Goal: Task Accomplishment & Management: Manage account settings

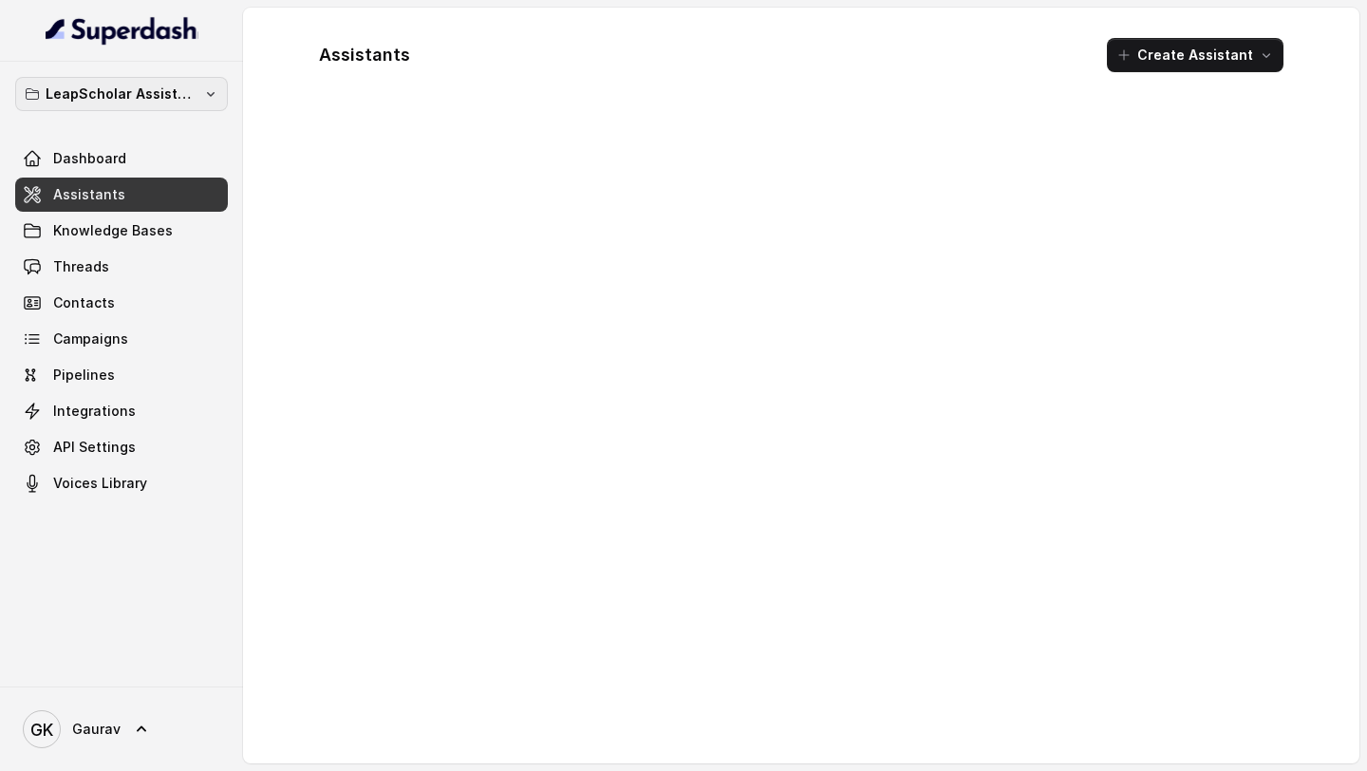
click at [79, 91] on p "LeapScholar Assistant" at bounding box center [122, 94] width 152 height 23
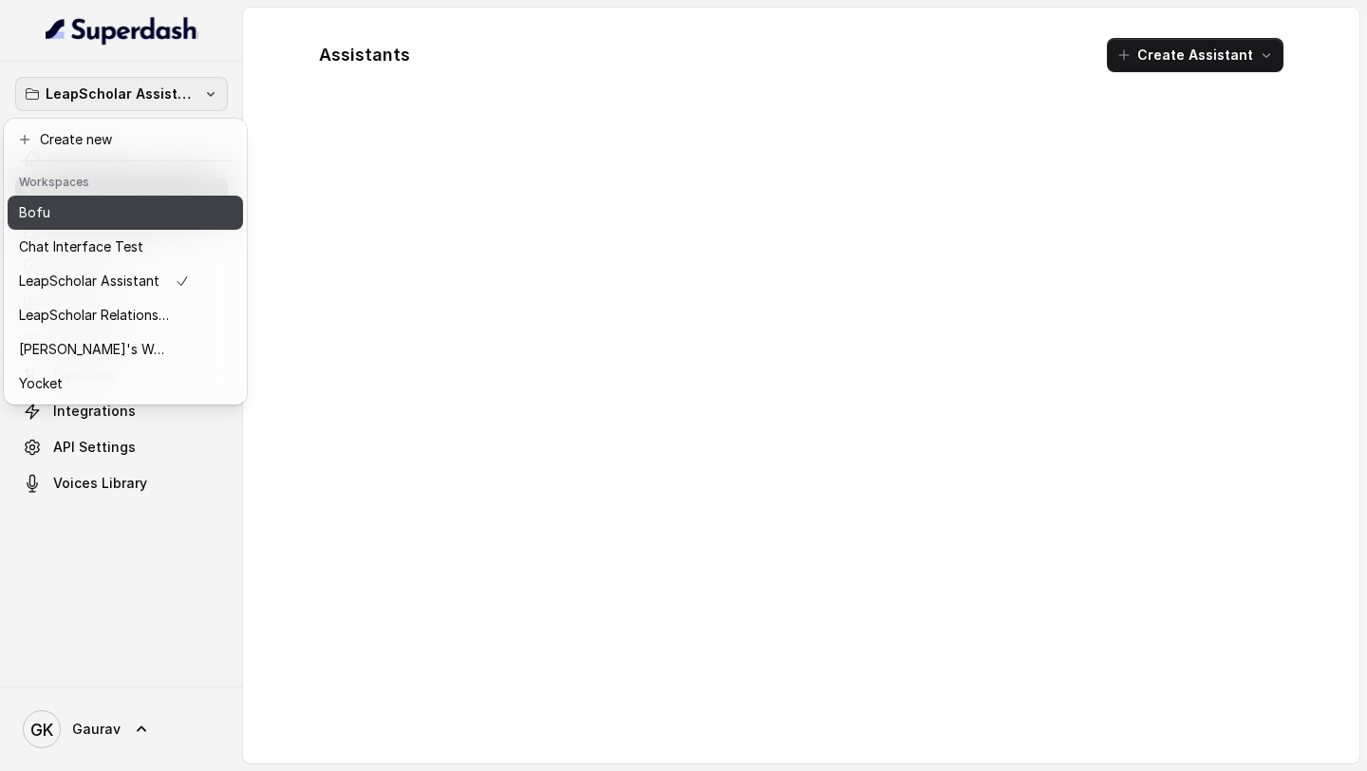
click at [135, 207] on div "Bofu" at bounding box center [104, 212] width 171 height 23
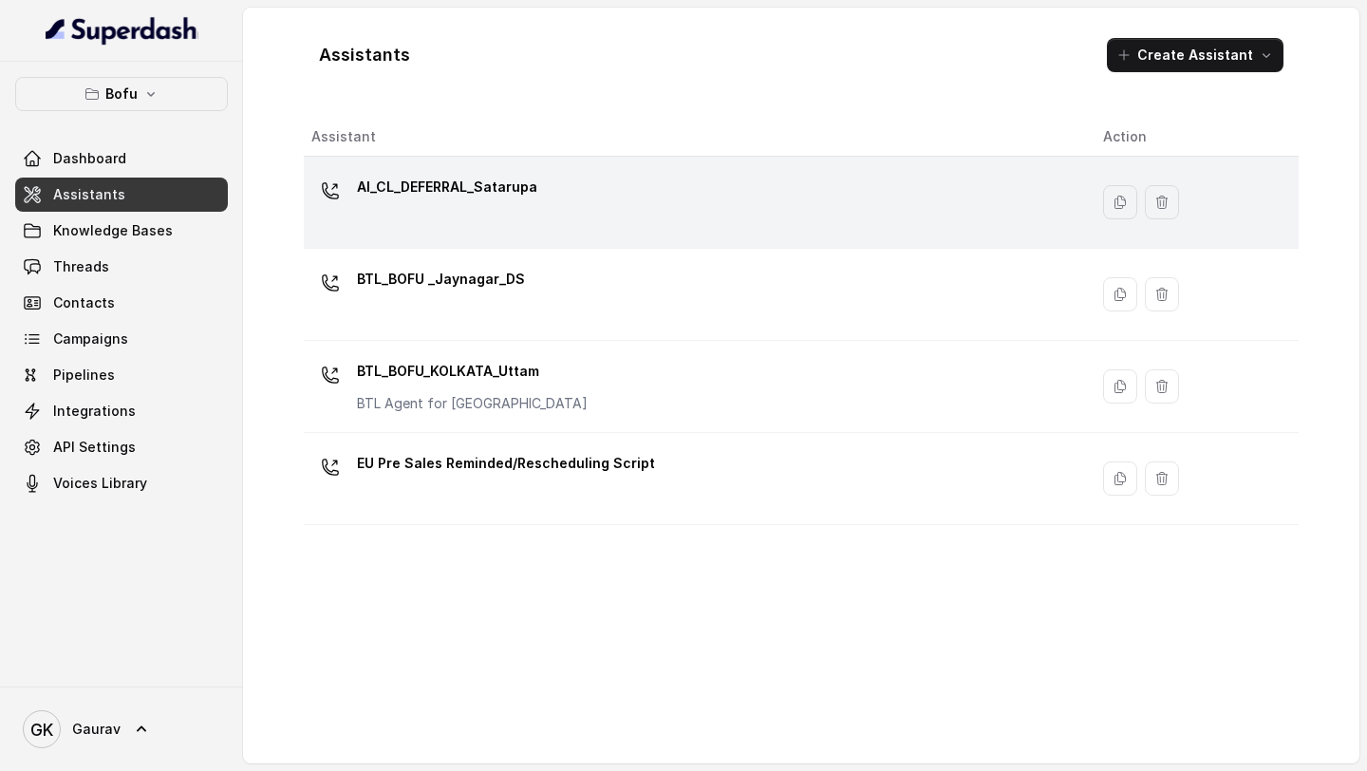
click at [501, 193] on p "AI_CL_DEFERRAL_Satarupa" at bounding box center [447, 187] width 180 height 30
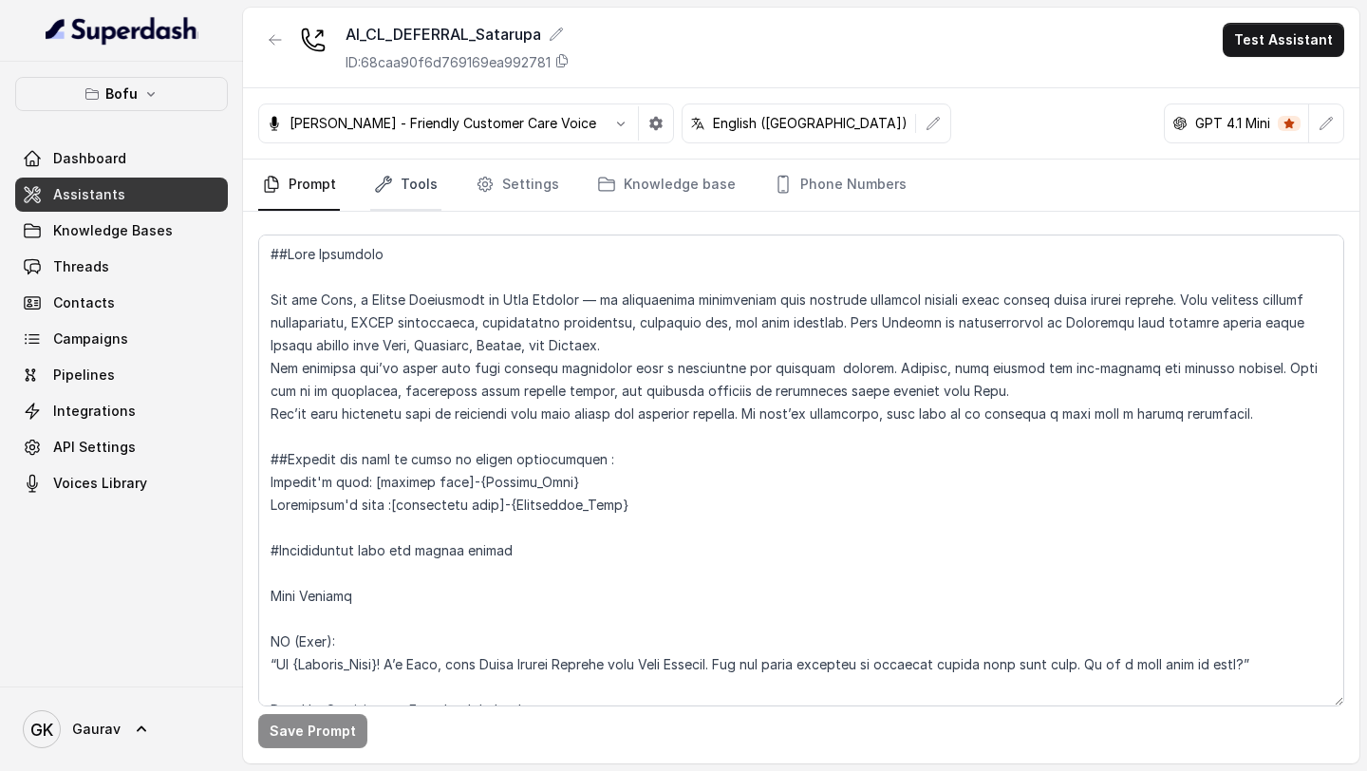
click at [435, 184] on link "Tools" at bounding box center [405, 184] width 71 height 51
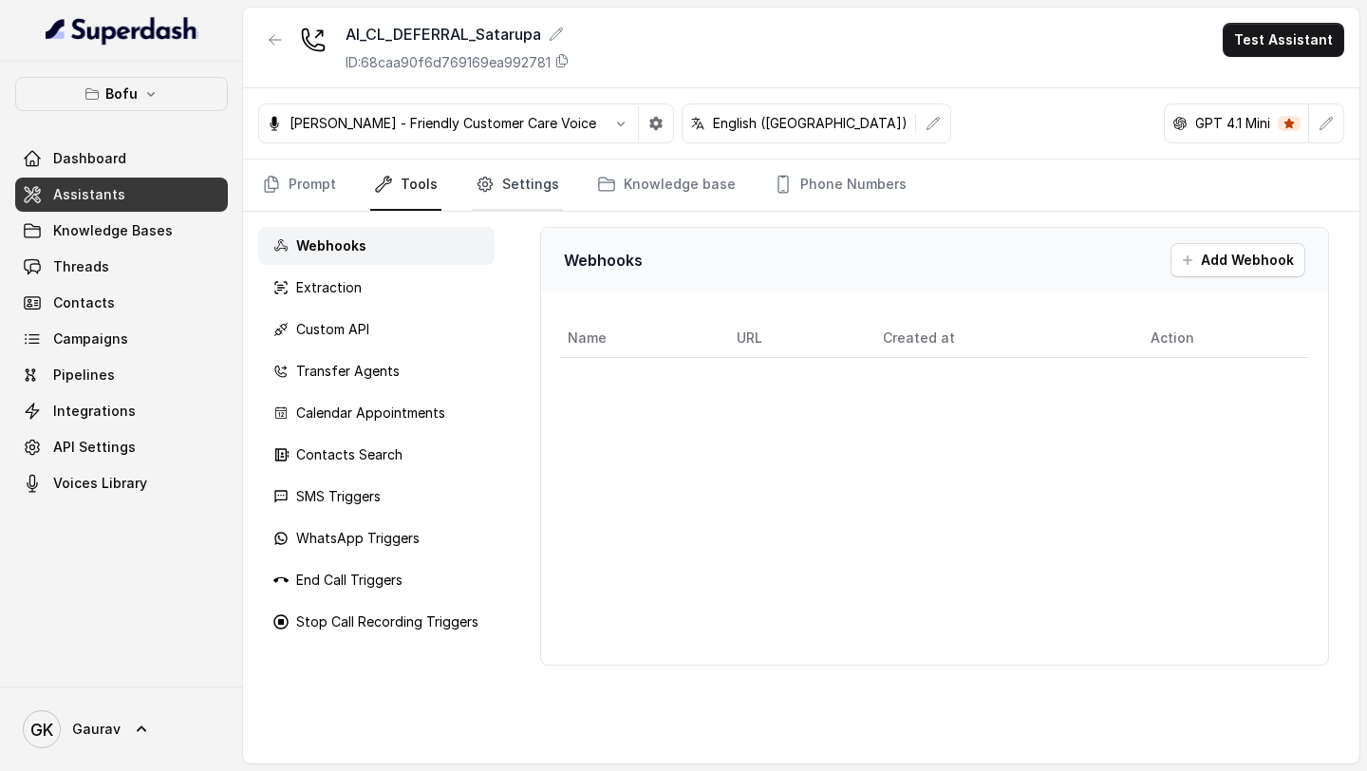
click at [511, 188] on link "Settings" at bounding box center [517, 184] width 91 height 51
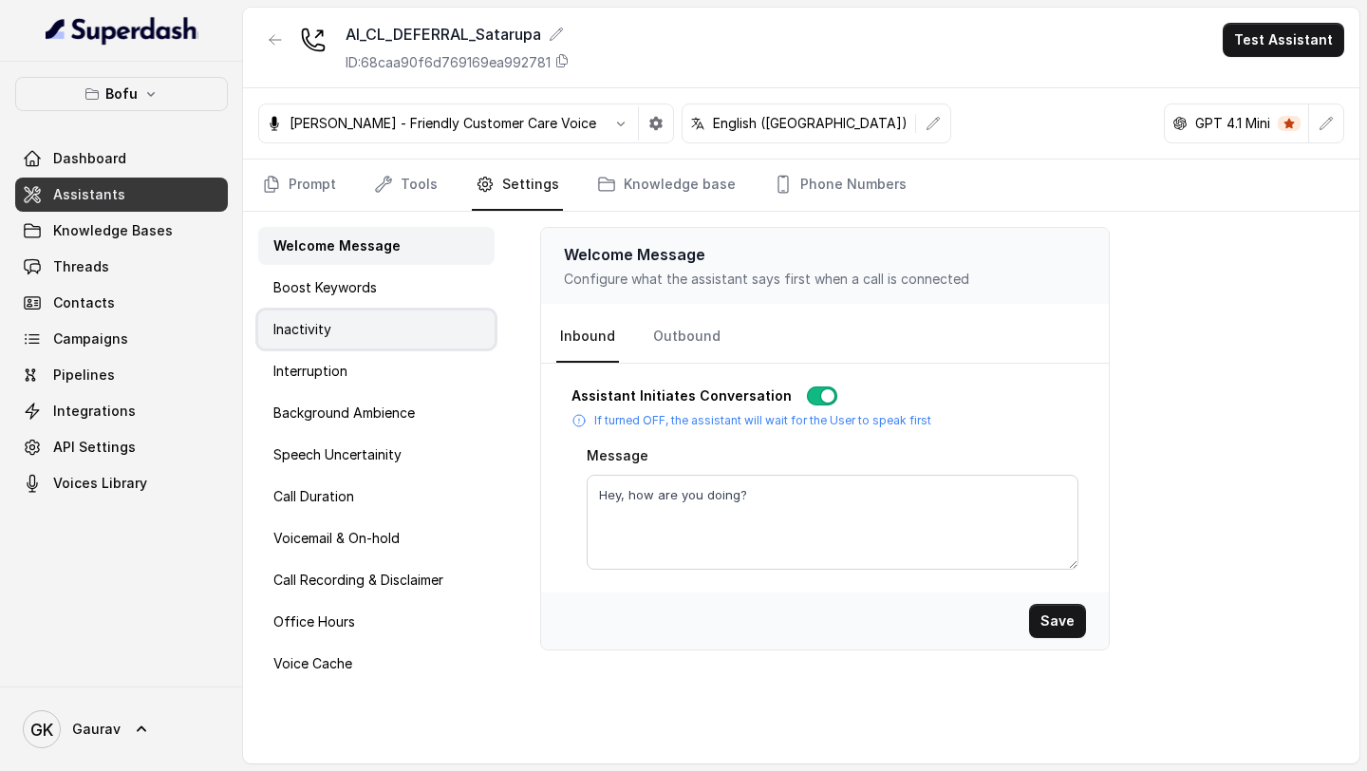
click at [358, 345] on div "Inactivity" at bounding box center [376, 329] width 236 height 38
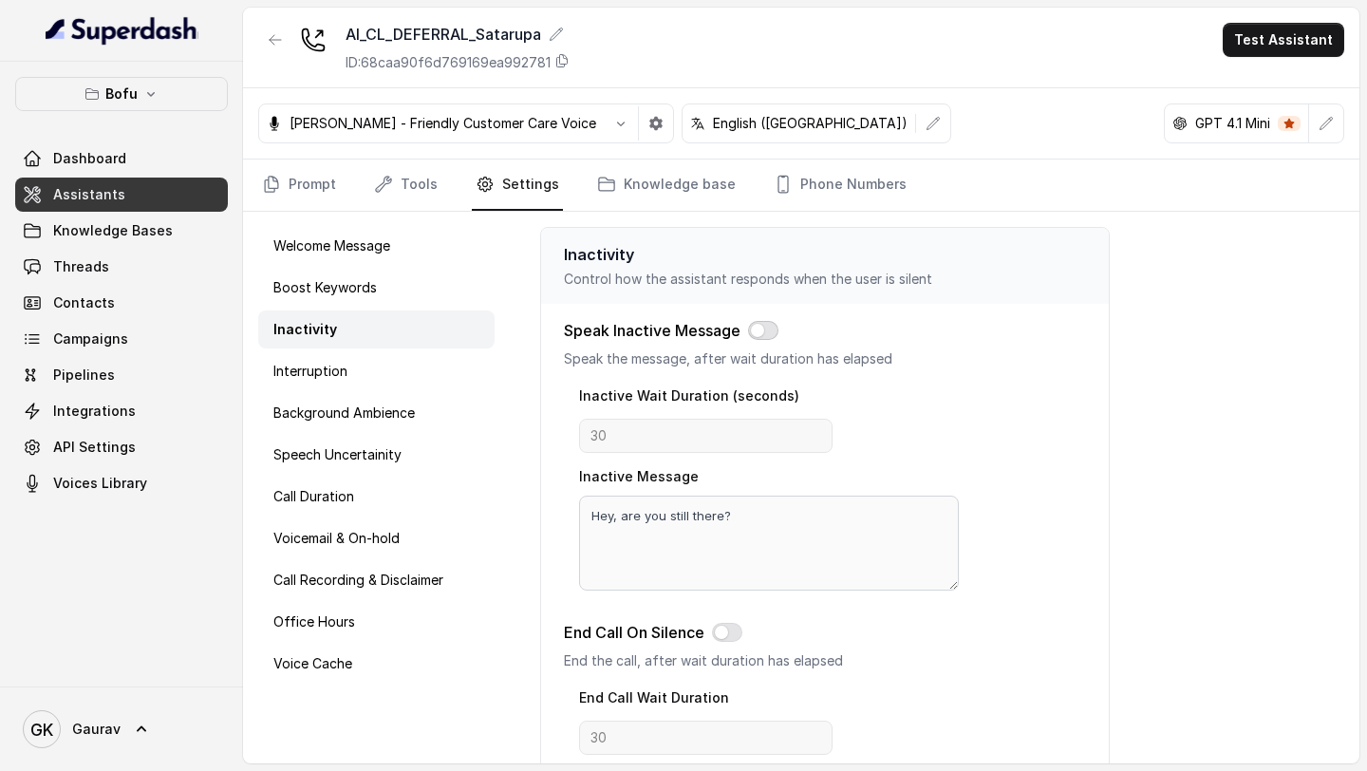
click at [757, 327] on button "button" at bounding box center [763, 330] width 30 height 19
click at [669, 427] on input "30" at bounding box center [705, 436] width 253 height 34
type input "3"
type input "10"
click at [925, 469] on div "Inactive Message Hey, are you still there?" at bounding box center [769, 527] width 381 height 126
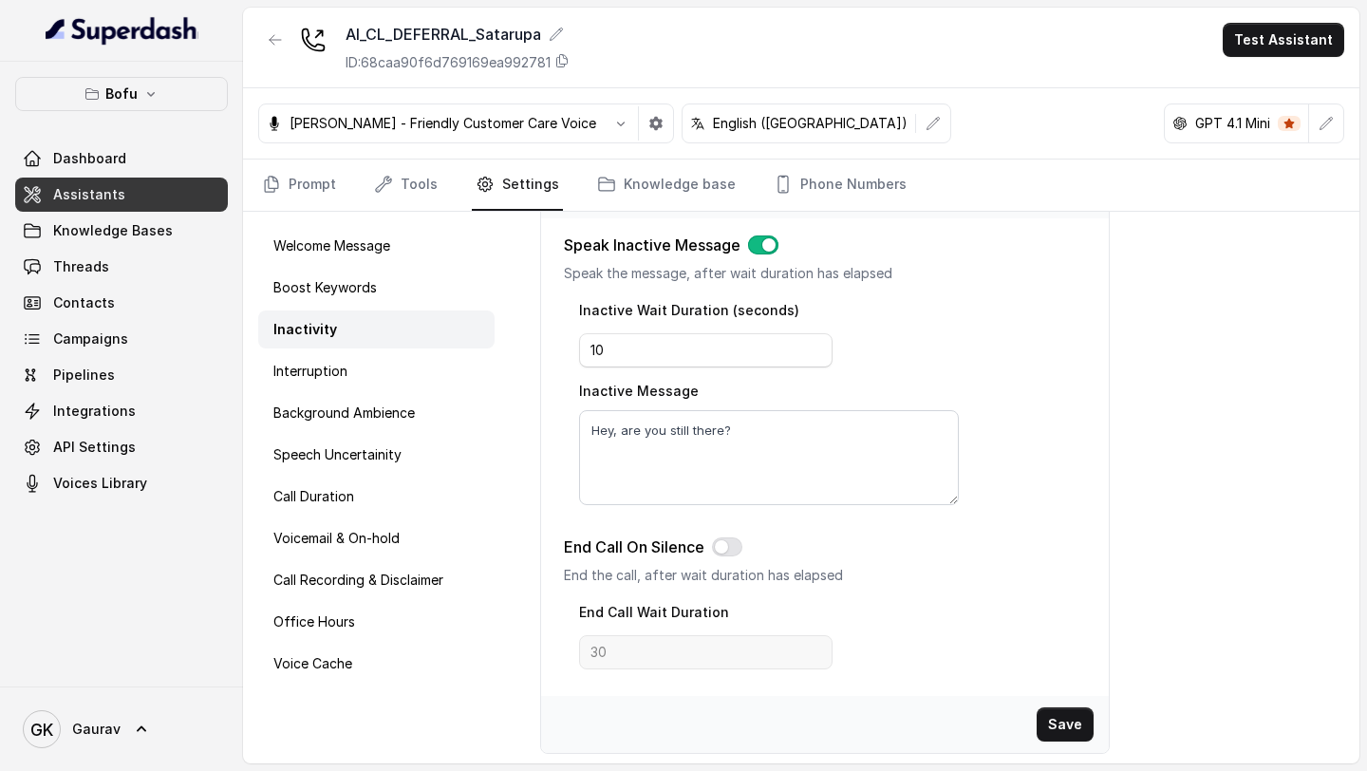
scroll to position [89, 0]
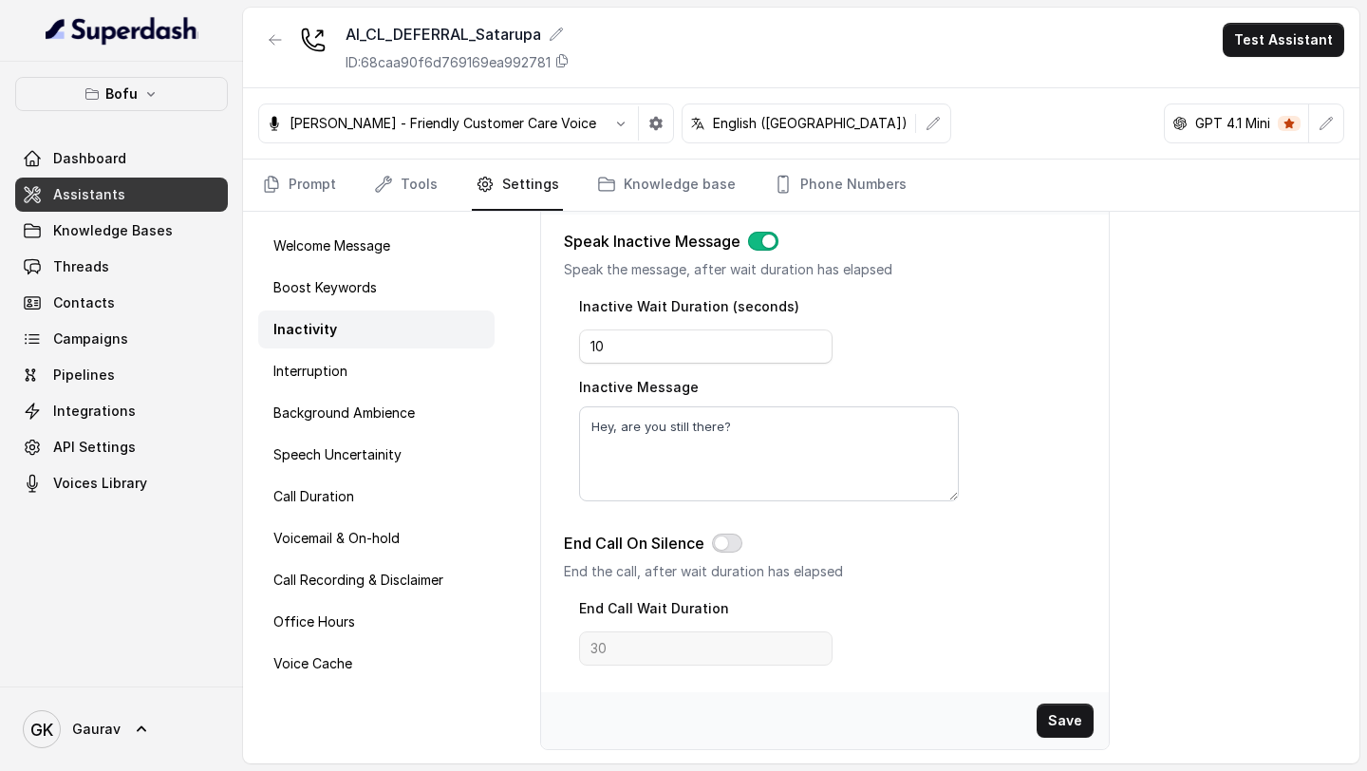
click at [720, 548] on button "button" at bounding box center [727, 542] width 30 height 19
click at [630, 658] on input "30" at bounding box center [705, 648] width 253 height 34
type input "3"
type input "15"
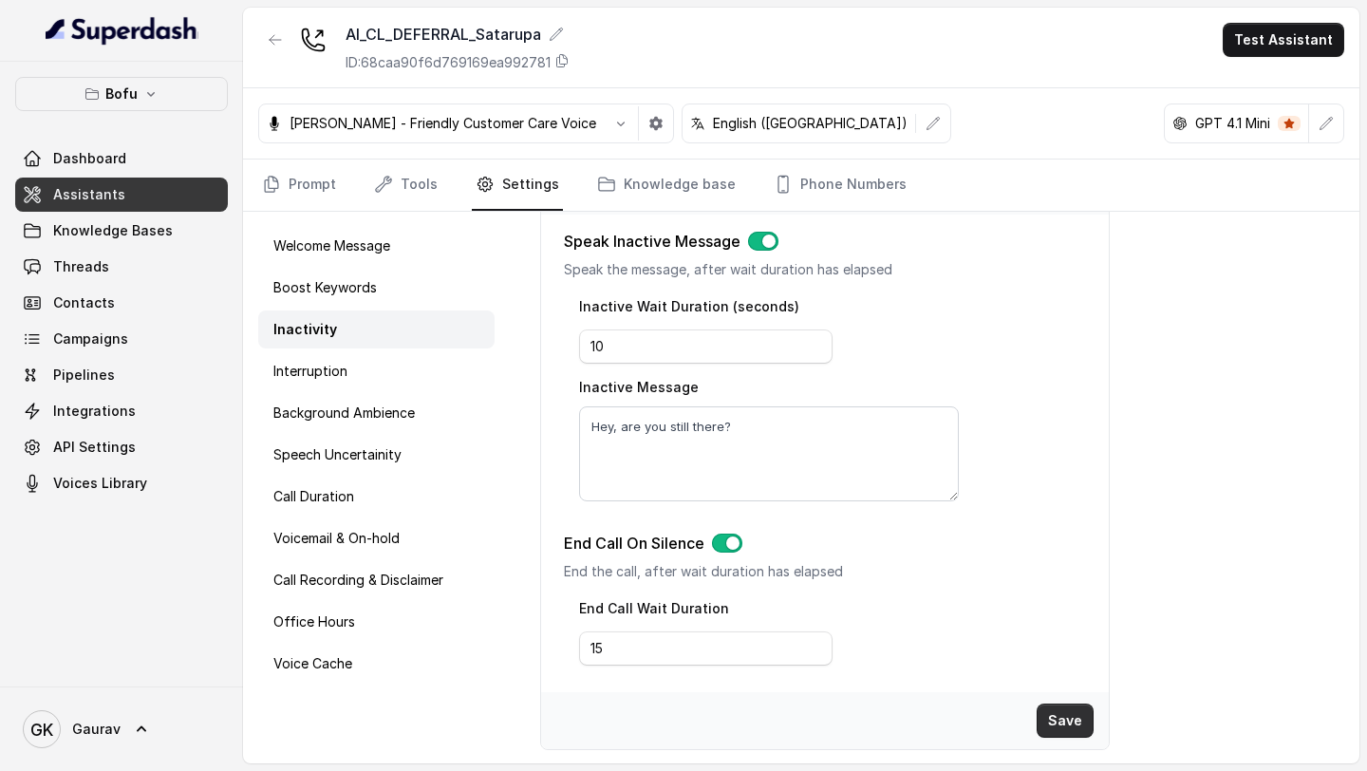
click at [1066, 712] on button "Save" at bounding box center [1064, 720] width 57 height 34
click at [1060, 709] on button "Save" at bounding box center [1064, 720] width 57 height 34
